Goal: Task Accomplishment & Management: Complete application form

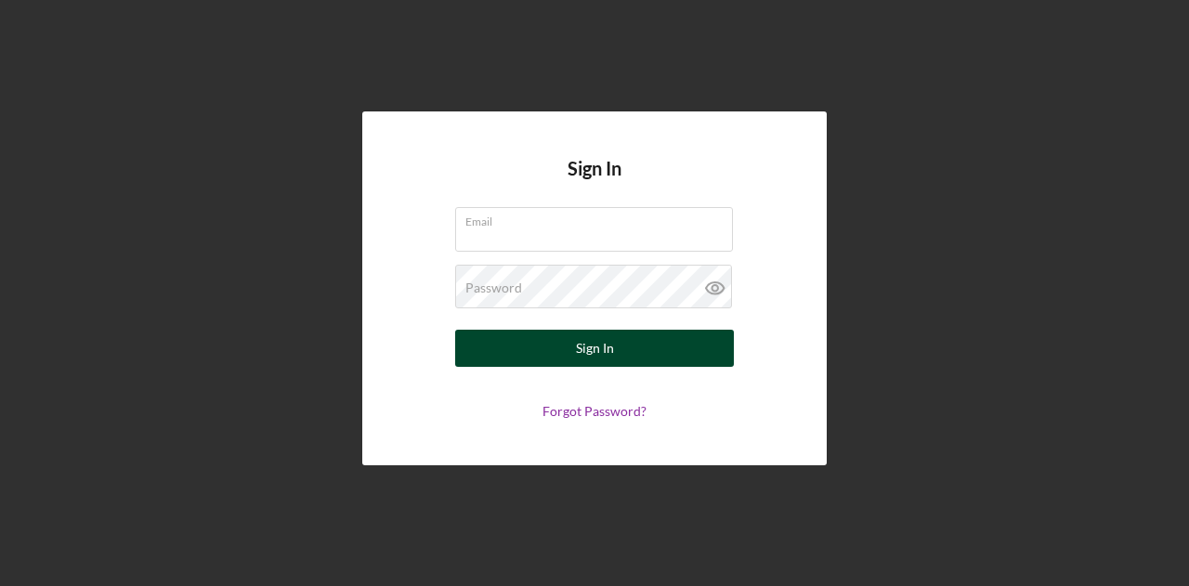
type input "[EMAIL_ADDRESS][DOMAIN_NAME]"
click at [674, 353] on button "Sign In" at bounding box center [594, 348] width 279 height 37
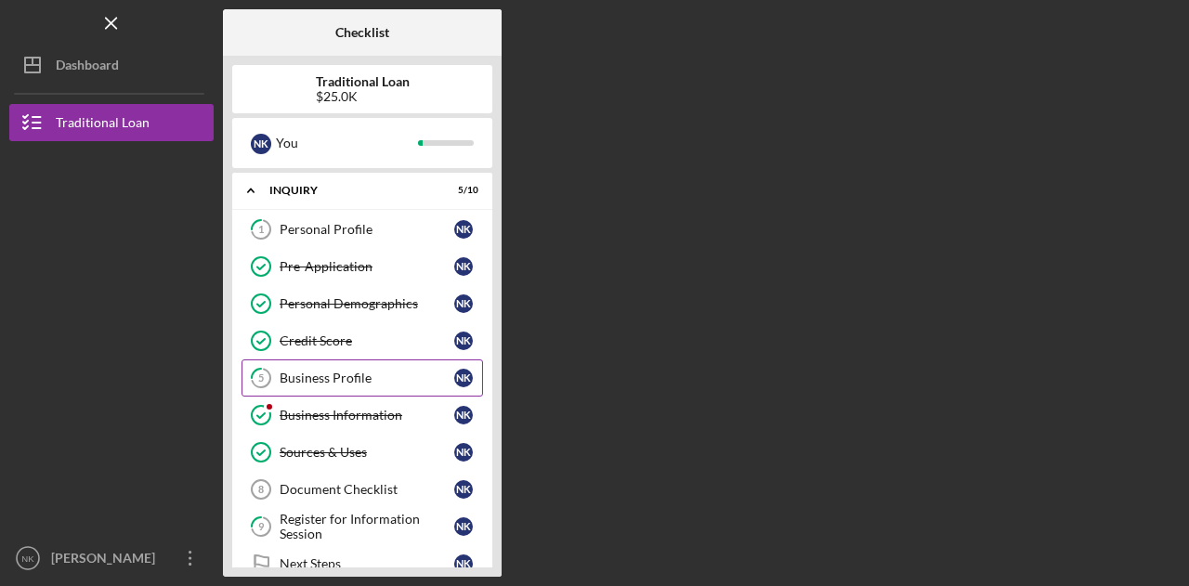
click at [347, 374] on div "Business Profile" at bounding box center [367, 378] width 175 height 15
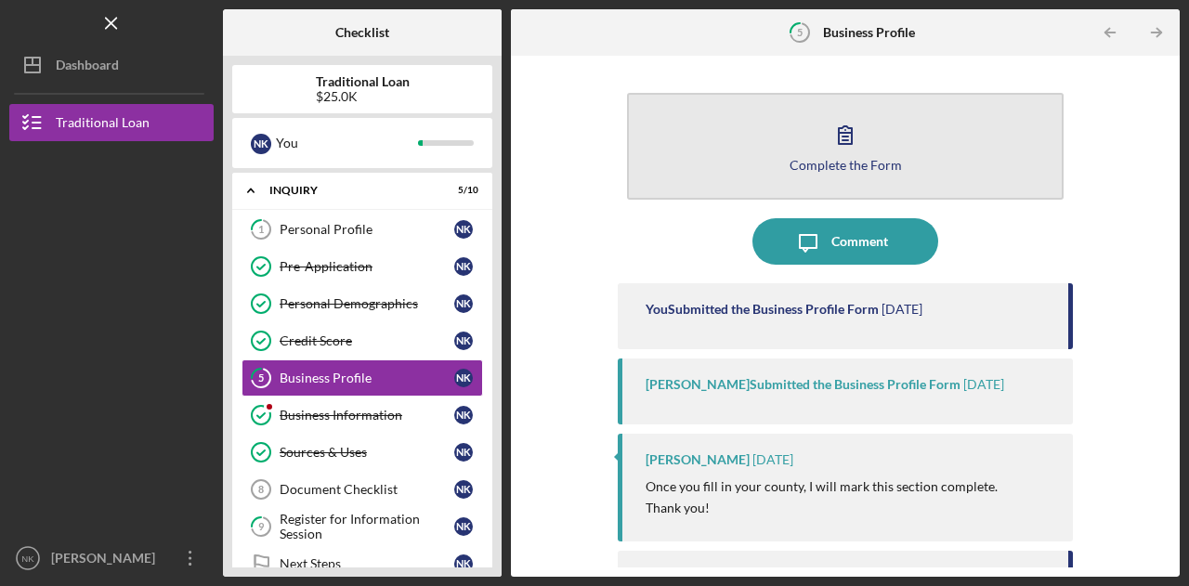
click at [855, 140] on icon "button" at bounding box center [845, 134] width 46 height 46
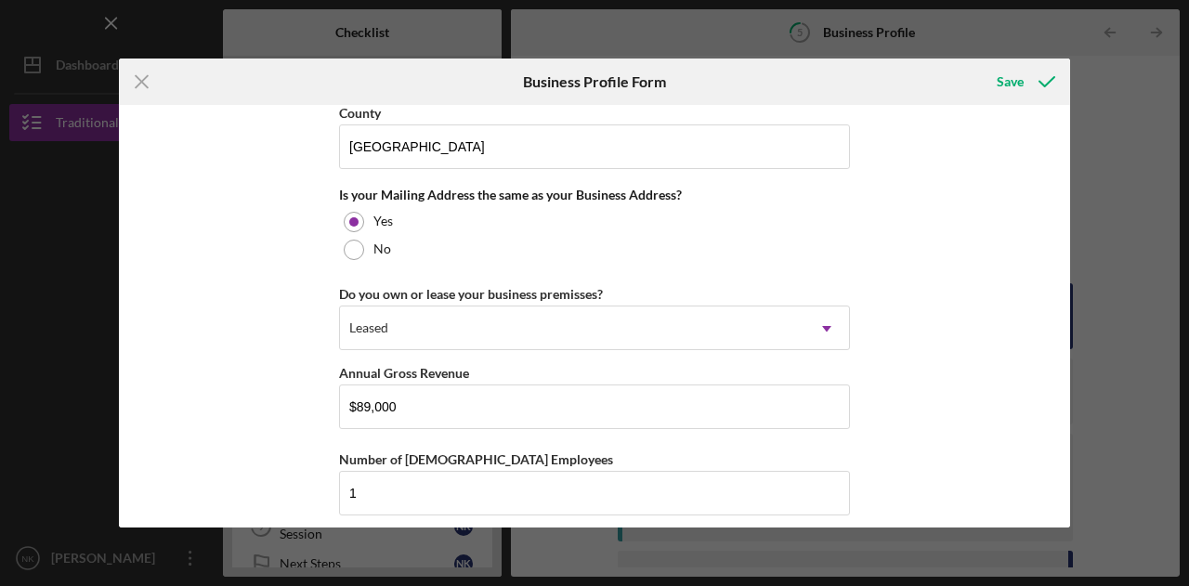
scroll to position [1466, 0]
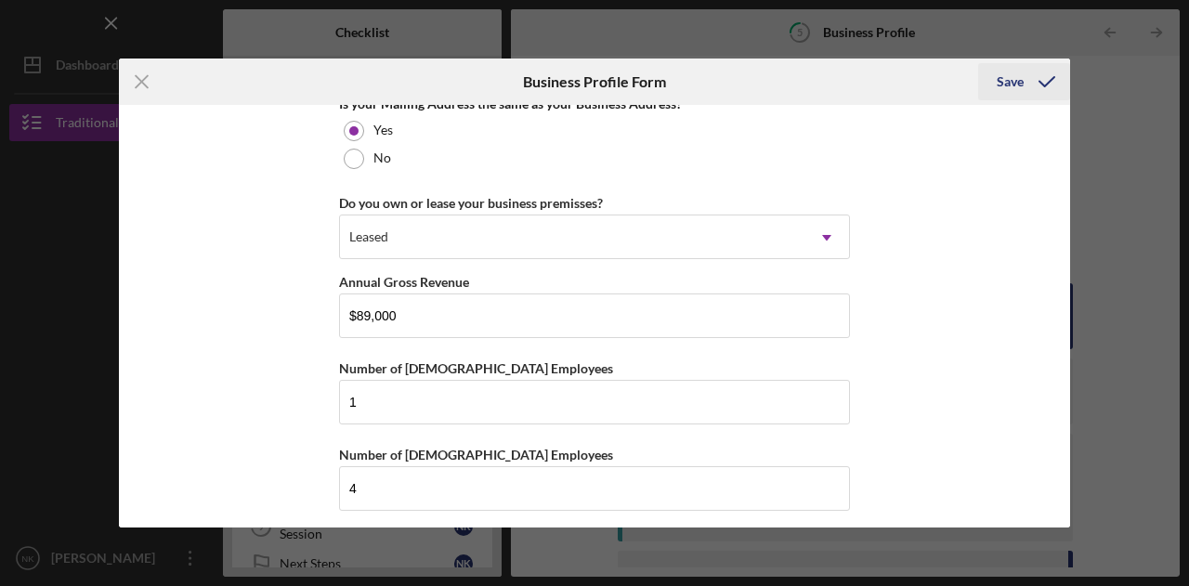
click at [1044, 75] on icon "submit" at bounding box center [1047, 82] width 46 height 46
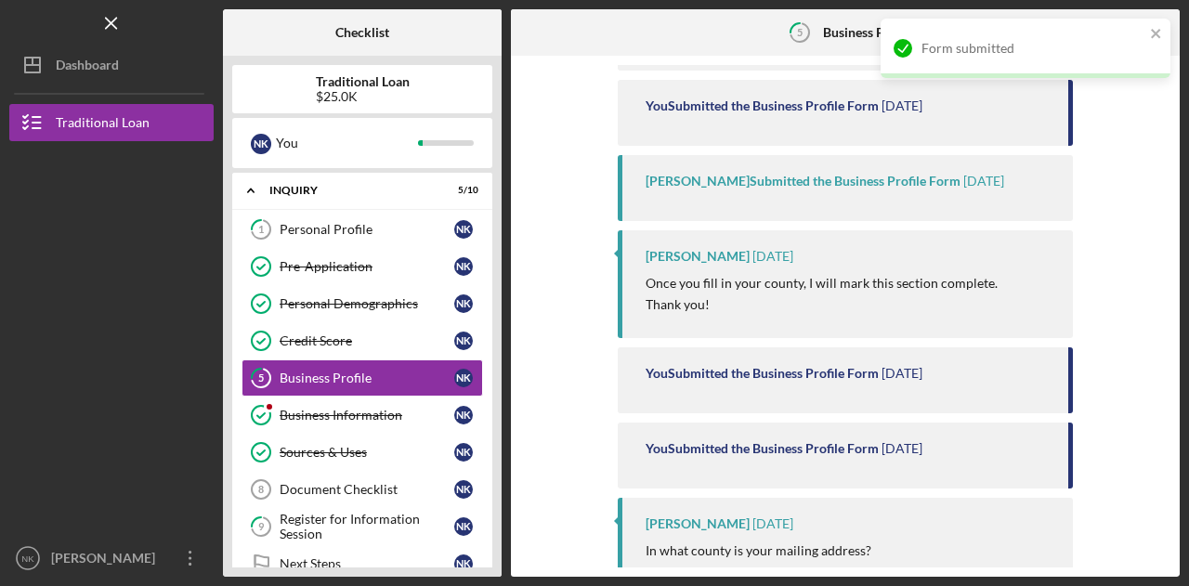
scroll to position [474, 0]
